Goal: Register for event/course

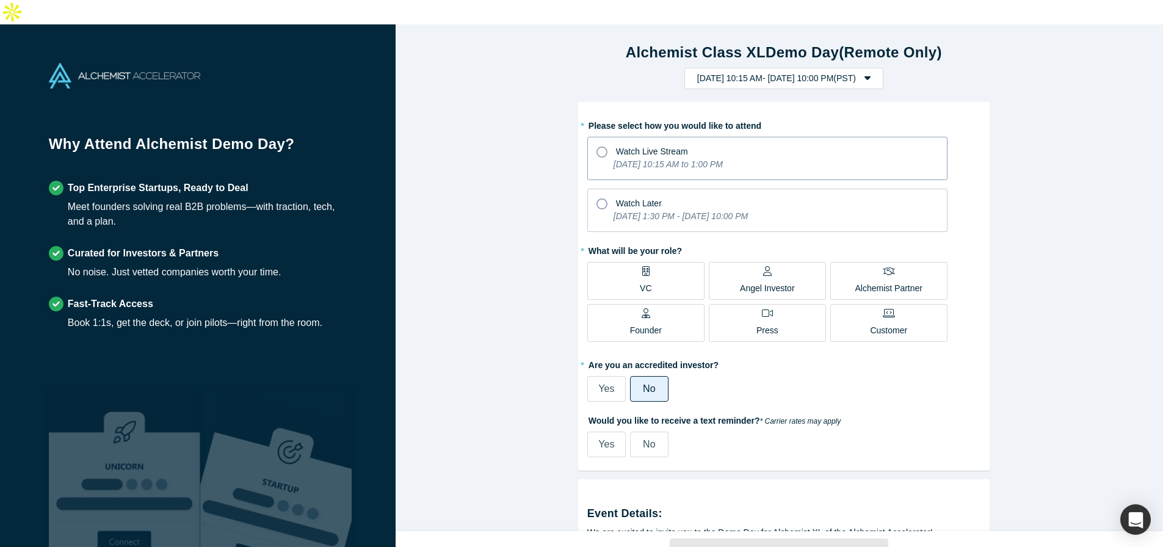
click at [597, 147] on icon at bounding box center [602, 152] width 11 height 11
click at [0, 0] on input "Watch Live Stream [DATE] 10:15 AM to 1:00 PM" at bounding box center [0, 0] width 0 height 0
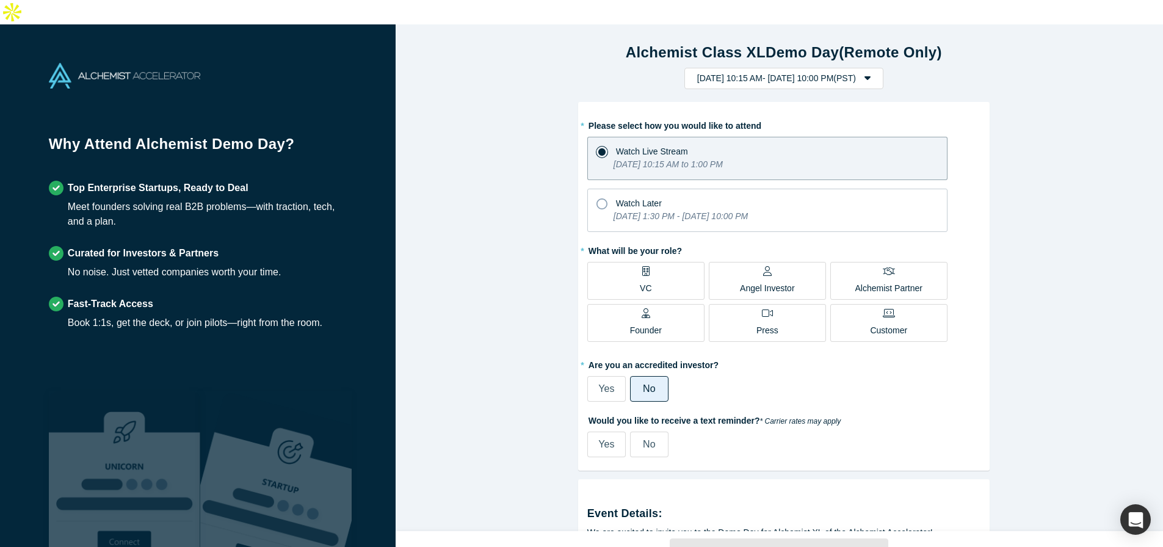
click at [626, 262] on label "VC" at bounding box center [645, 281] width 117 height 38
click at [0, 0] on input "VC" at bounding box center [0, 0] width 0 height 0
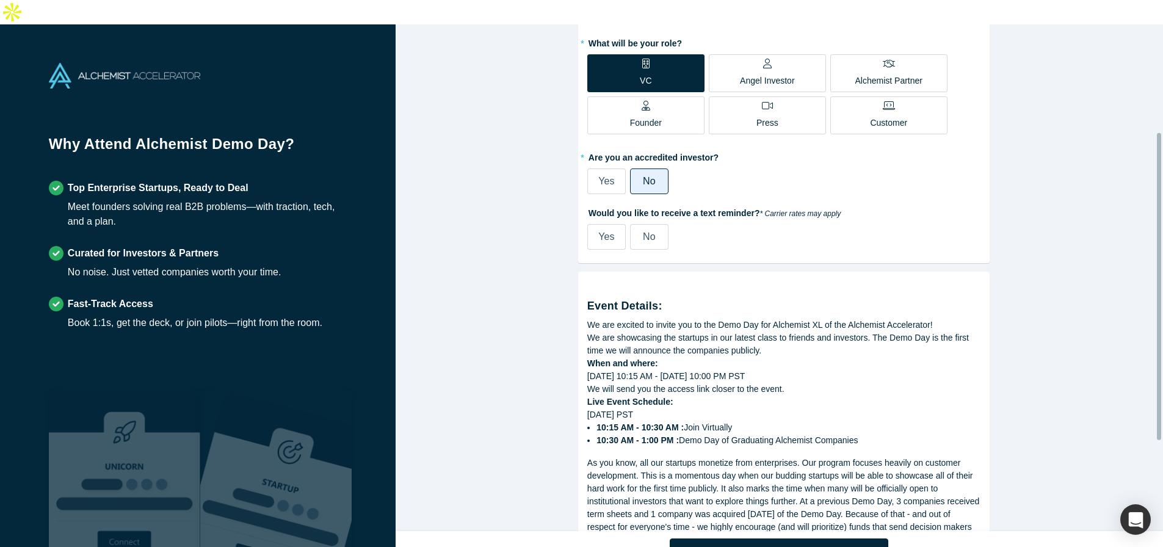
scroll to position [211, 0]
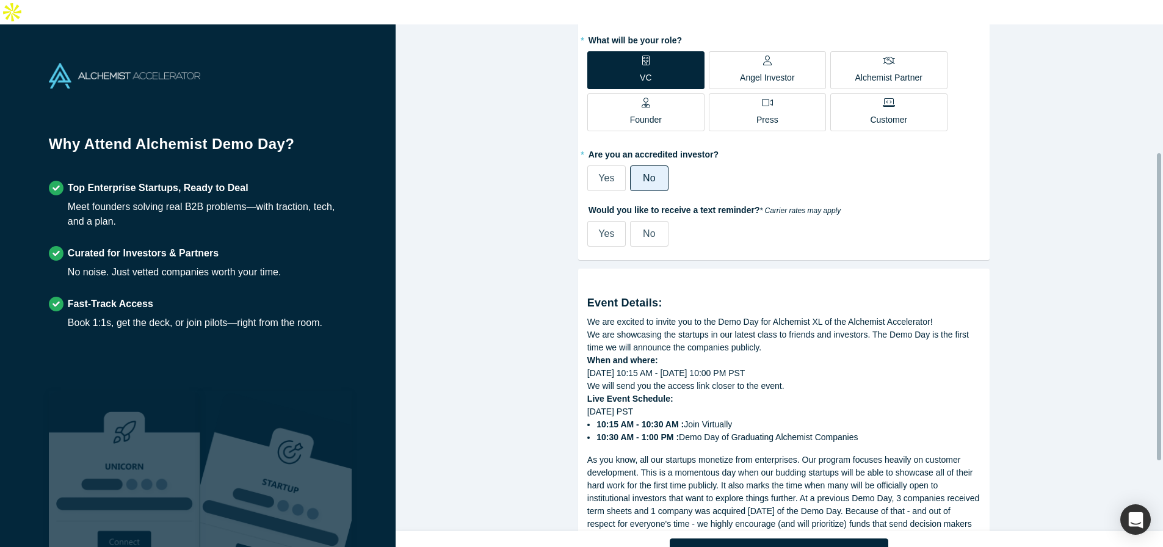
click at [600, 200] on div "Would you like to receive a text reminder? * Carrier rates may apply Yes No" at bounding box center [783, 223] width 393 height 47
click at [603, 221] on label "Yes" at bounding box center [606, 234] width 38 height 26
click at [0, 0] on input "Yes" at bounding box center [0, 0] width 0 height 0
select select "US"
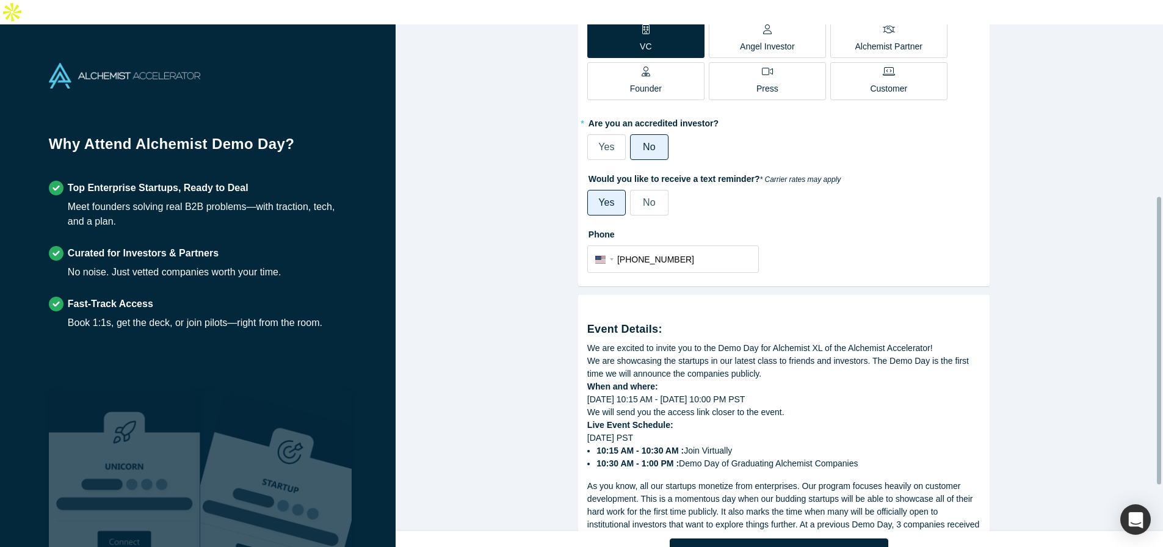
scroll to position [0, 0]
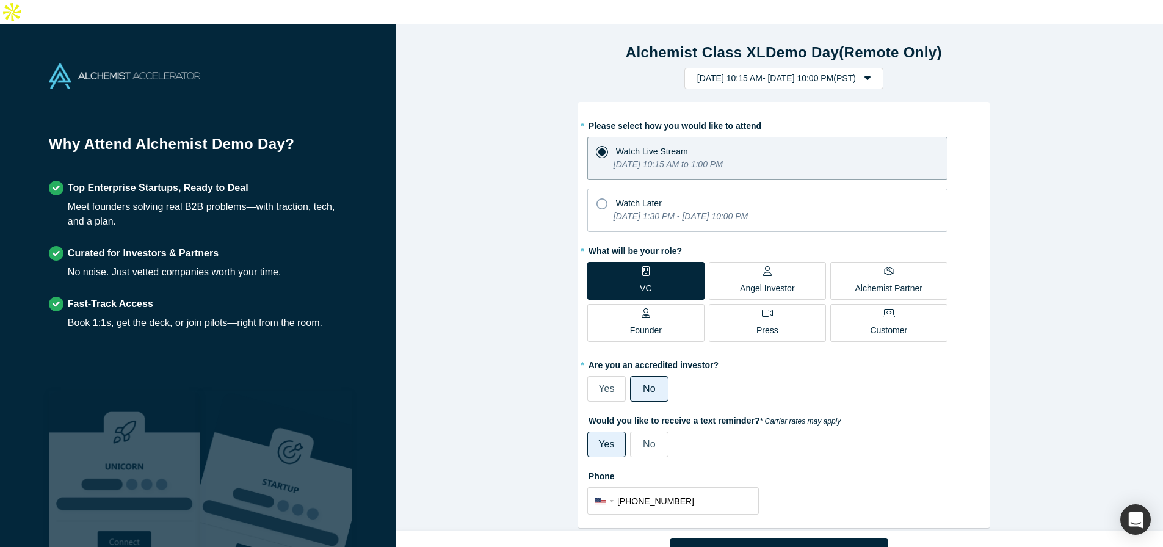
click at [869, 266] on div "Alchemist Partner" at bounding box center [888, 280] width 67 height 29
click at [0, 0] on input "Alchemist Partner" at bounding box center [0, 0] width 0 height 0
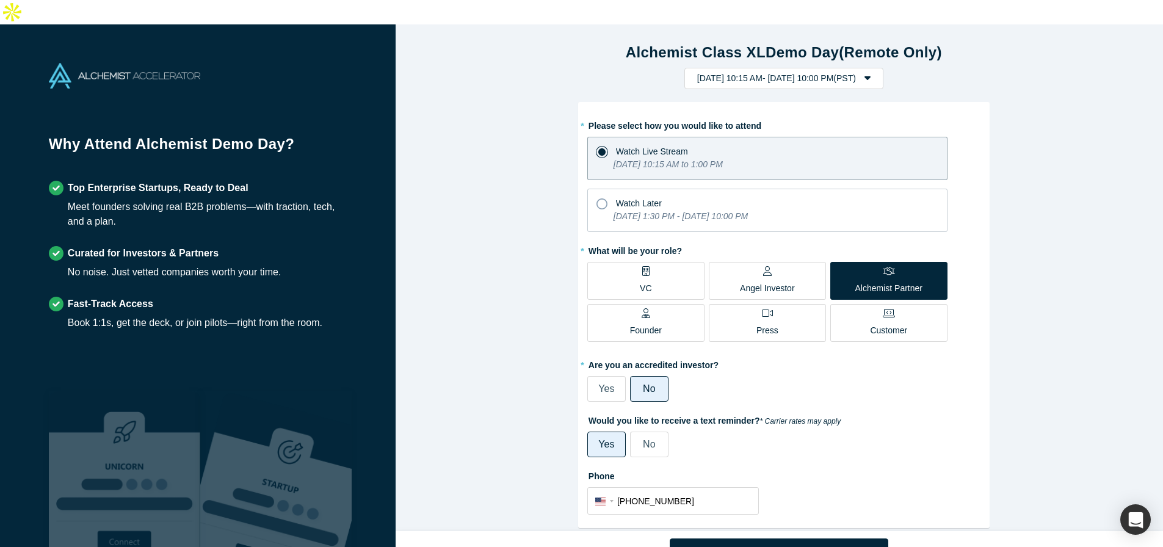
click at [642, 282] on p "VC" at bounding box center [646, 288] width 12 height 13
click at [0, 0] on input "VC" at bounding box center [0, 0] width 0 height 0
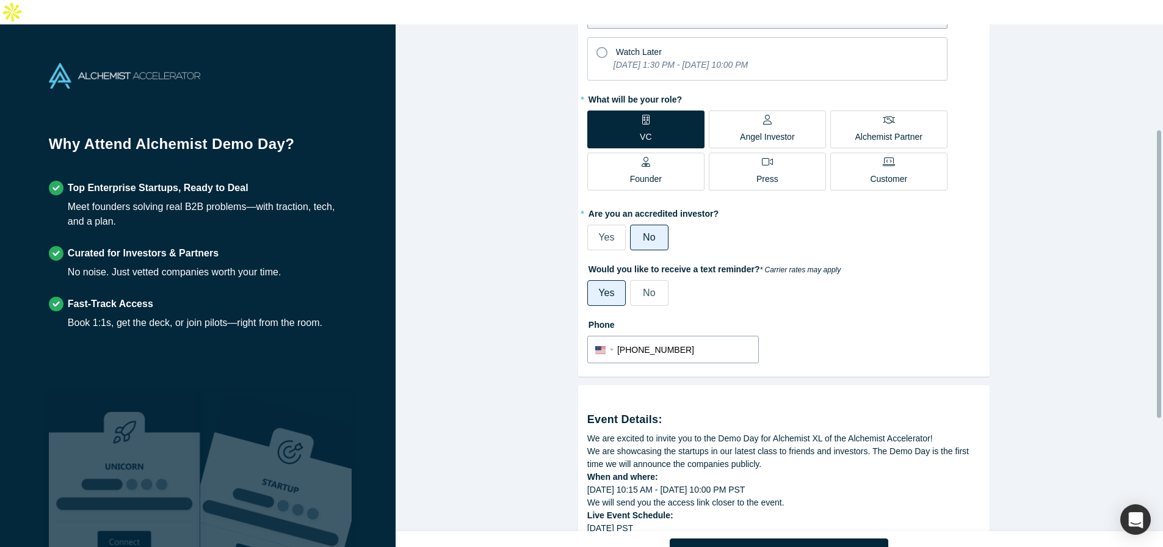
scroll to position [383, 0]
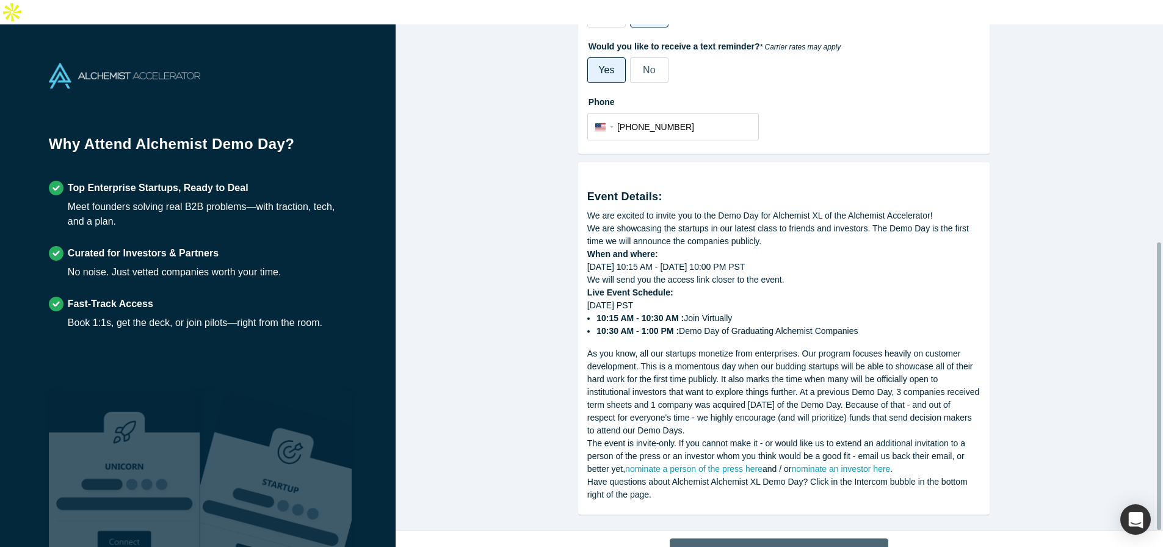
click at [810, 539] on button "Continue" at bounding box center [779, 552] width 219 height 26
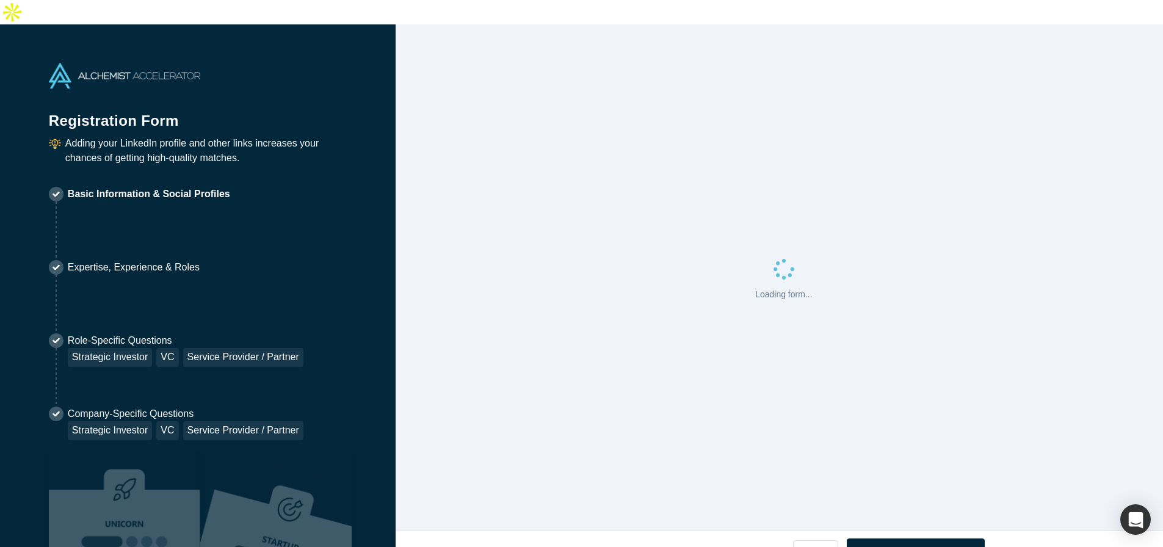
select select "US"
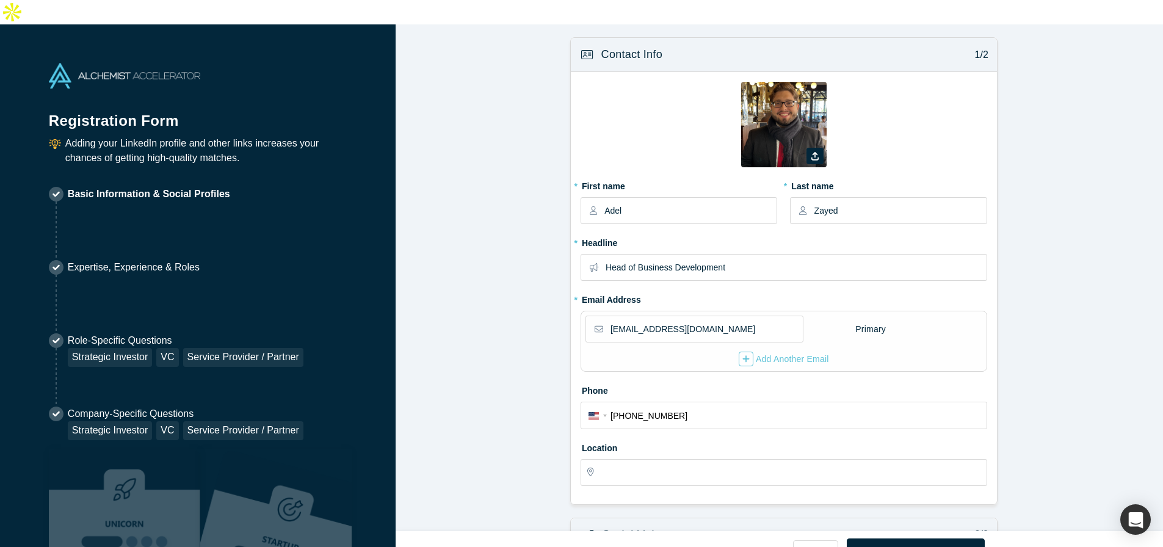
type input "[GEOGRAPHIC_DATA], [GEOGRAPHIC_DATA], [GEOGRAPHIC_DATA]"
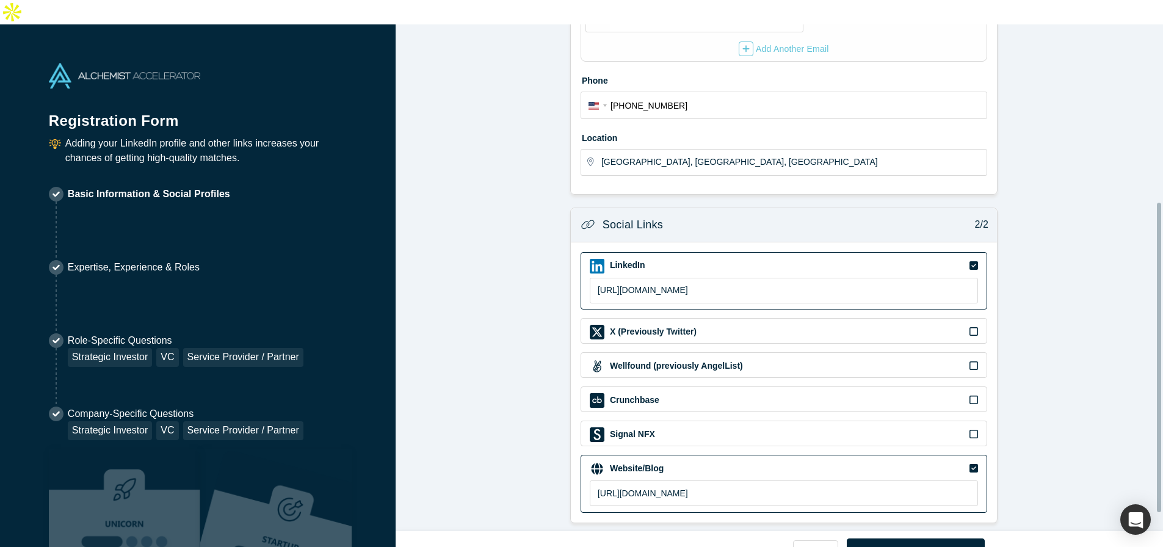
scroll to position [319, 0]
click at [926, 539] on button "Next" at bounding box center [916, 552] width 139 height 26
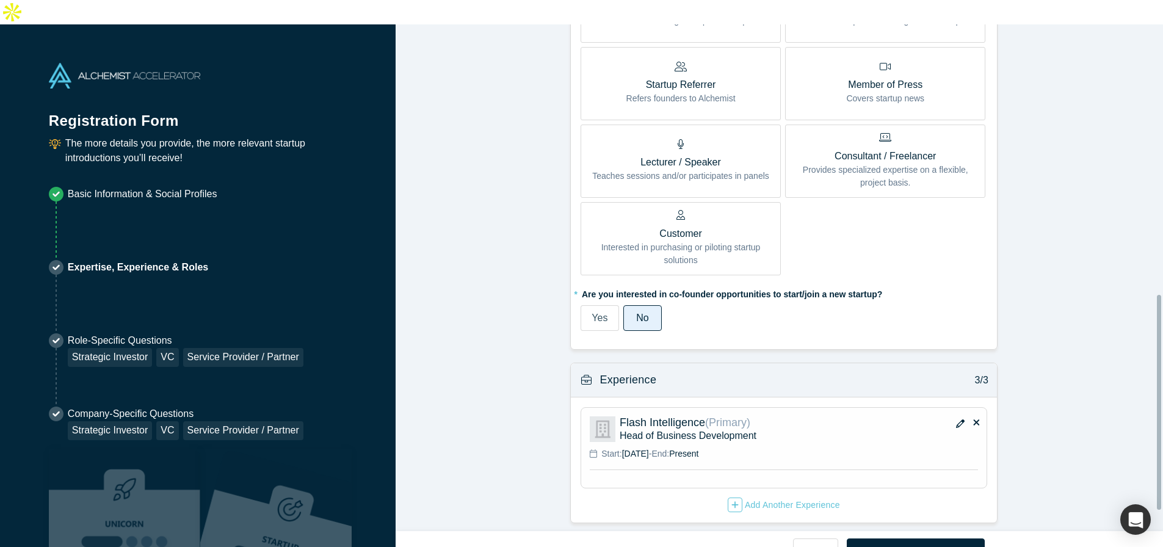
scroll to position [683, 0]
click at [586, 305] on label "Yes" at bounding box center [600, 318] width 38 height 26
click at [0, 0] on input "Yes" at bounding box center [0, 0] width 0 height 0
click at [922, 539] on button "Next" at bounding box center [916, 552] width 139 height 26
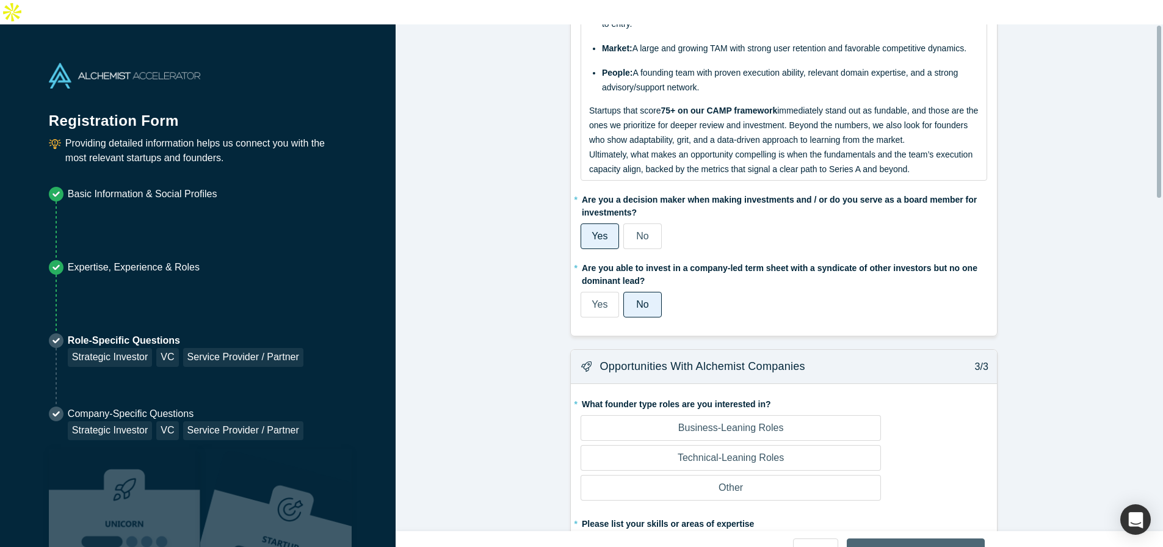
scroll to position [0, 0]
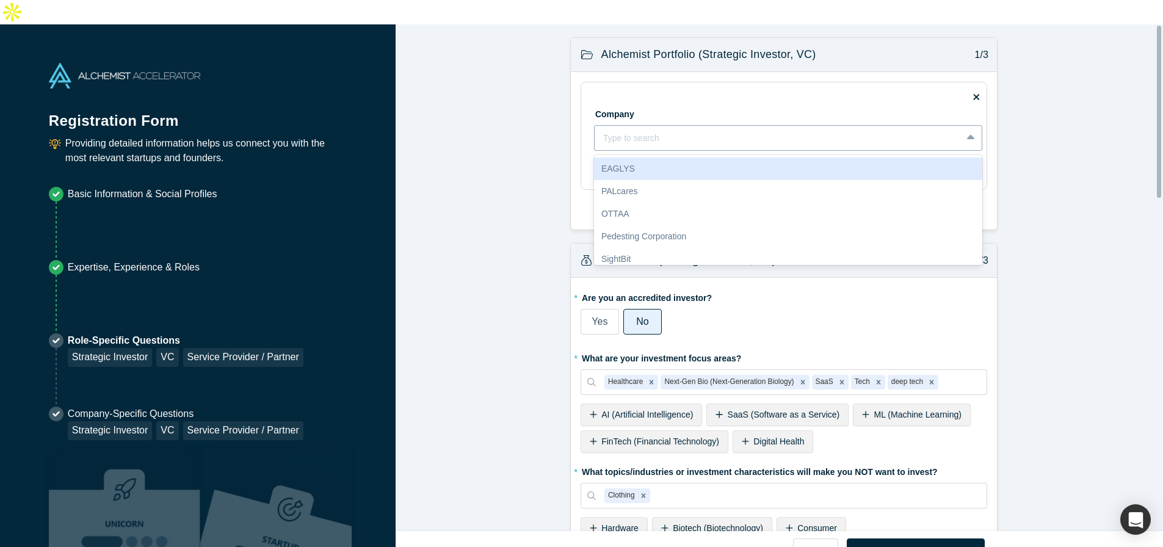
click at [775, 131] on div at bounding box center [778, 138] width 350 height 15
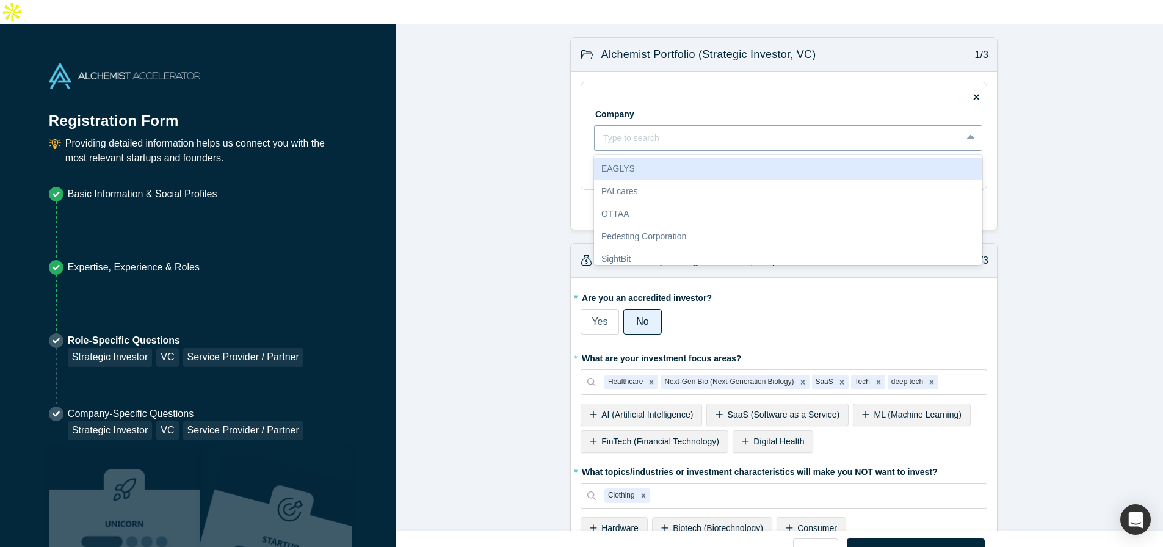
click at [782, 131] on div at bounding box center [778, 138] width 350 height 15
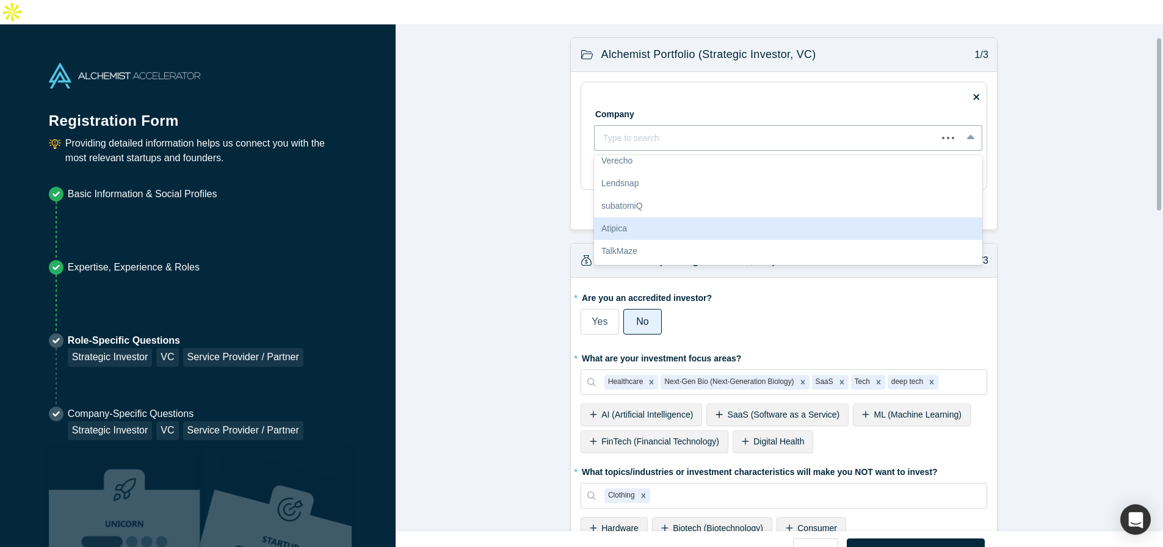
scroll to position [103, 0]
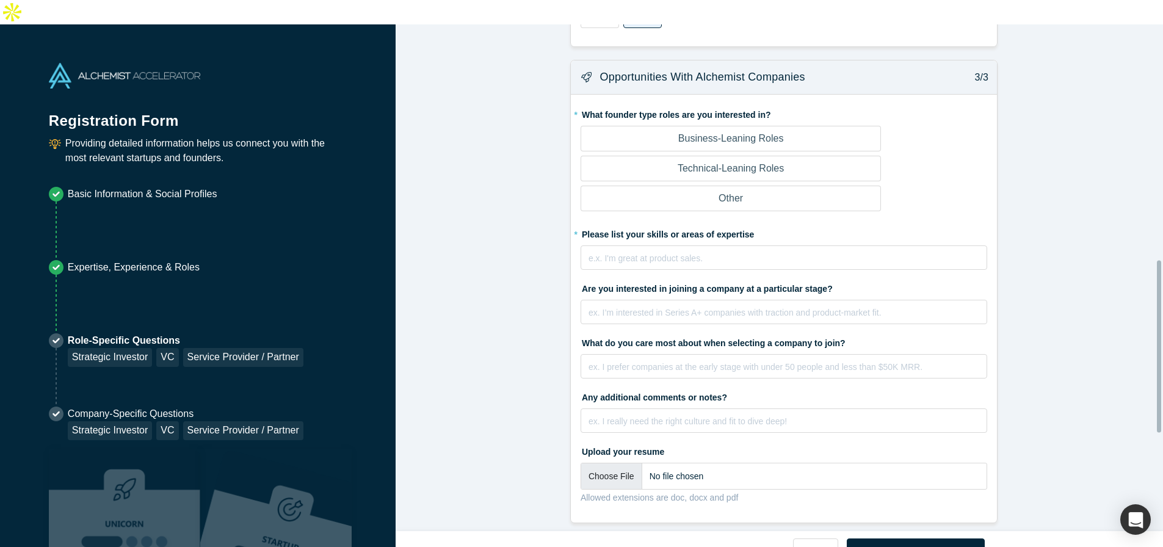
scroll to position [982, 0]
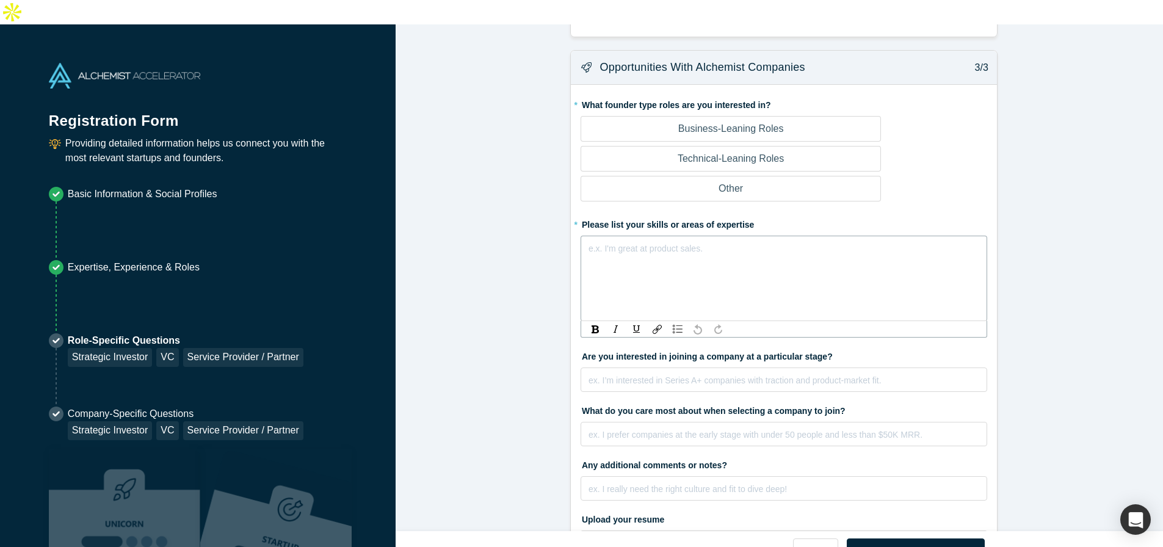
click at [617, 241] on div "rdw-editor" at bounding box center [784, 248] width 390 height 15
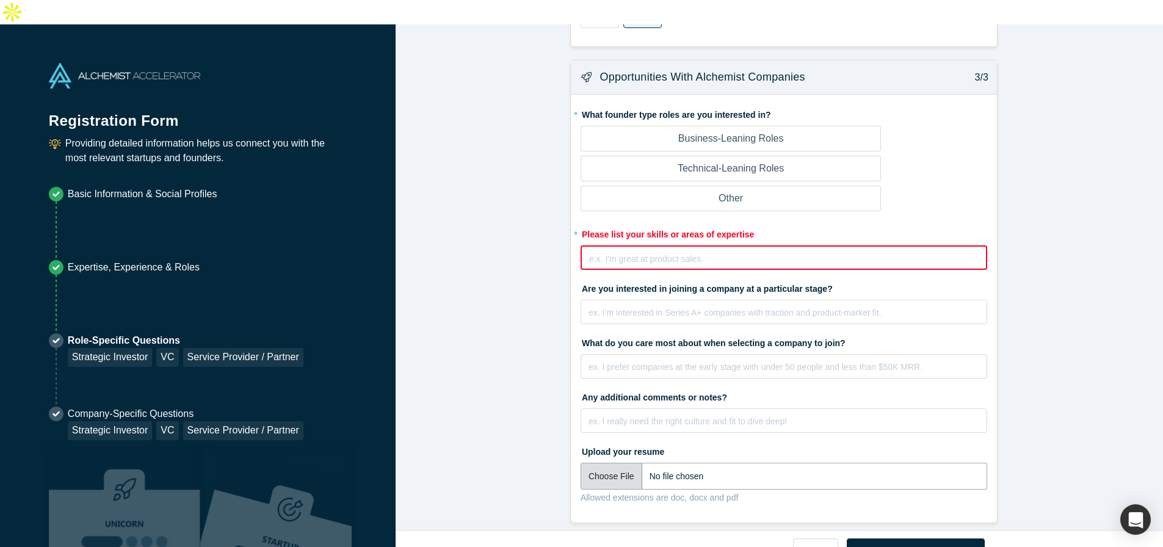
click at [611, 463] on input "file" at bounding box center [784, 476] width 407 height 27
